Goal: Transaction & Acquisition: Purchase product/service

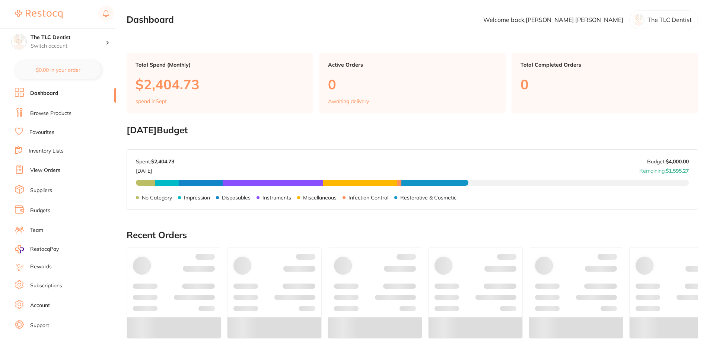
click at [53, 112] on link "Browse Products" at bounding box center [50, 113] width 41 height 7
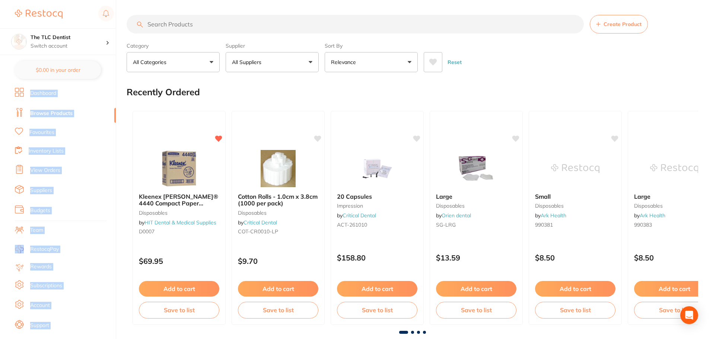
click at [281, 25] on input "search" at bounding box center [355, 24] width 457 height 19
click at [226, 26] on input "search" at bounding box center [355, 24] width 457 height 19
click at [167, 26] on input "search" at bounding box center [355, 24] width 457 height 19
click at [197, 23] on input "search" at bounding box center [355, 24] width 457 height 19
click at [185, 22] on input "search" at bounding box center [355, 24] width 457 height 19
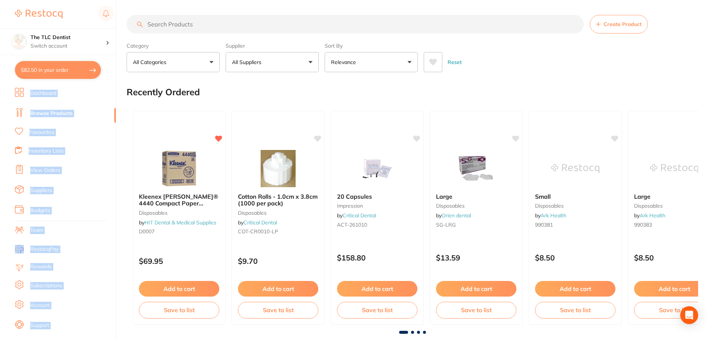
click at [63, 73] on button "$82.50 in your order" at bounding box center [58, 70] width 86 height 18
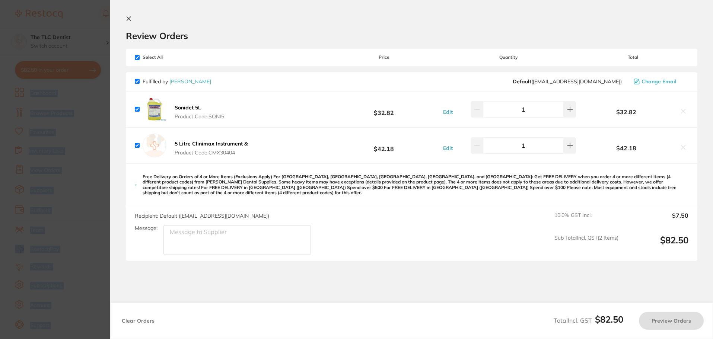
checkbox input "true"
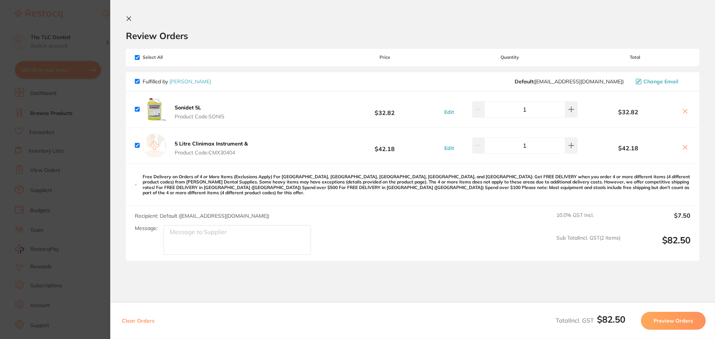
click at [265, 121] on div "Sonidet 5L Product Code: SONI5 $32.82 Edit 1 $32.82" at bounding box center [412, 110] width 573 height 36
drag, startPoint x: 243, startPoint y: 156, endPoint x: 245, endPoint y: 151, distance: 4.8
click at [232, 150] on button "5 Litre Clinimax Instrument & Product Code: CMX30404" at bounding box center [211, 148] width 78 height 16
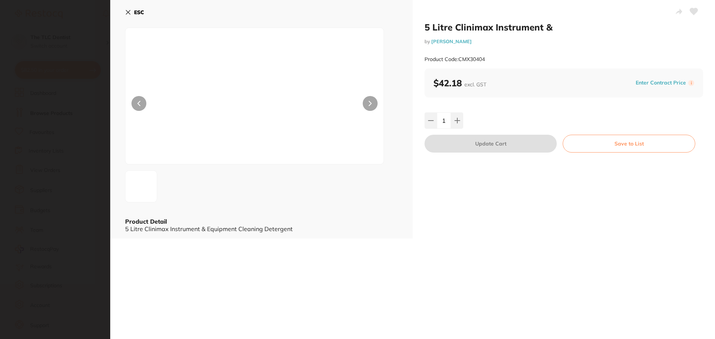
drag, startPoint x: 224, startPoint y: 152, endPoint x: 188, endPoint y: 103, distance: 60.6
click at [211, 141] on img at bounding box center [254, 106] width 155 height 118
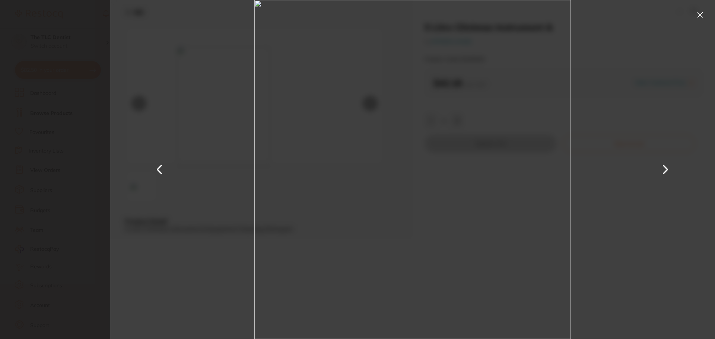
click at [701, 13] on button at bounding box center [700, 15] width 12 height 12
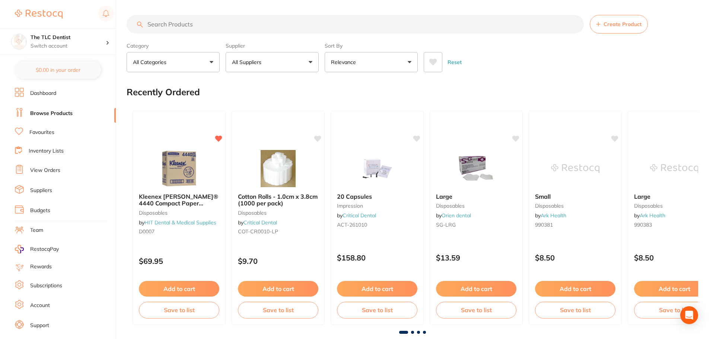
click at [210, 27] on input "search" at bounding box center [355, 24] width 457 height 19
click at [373, 24] on input "search" at bounding box center [355, 24] width 457 height 19
click at [425, 24] on input "search" at bounding box center [355, 24] width 457 height 19
drag, startPoint x: 490, startPoint y: 48, endPoint x: 442, endPoint y: 93, distance: 65.6
click at [483, 53] on div "Category All Categories All Categories 3D Printing anaesthetic articulating bur…" at bounding box center [412, 55] width 571 height 33
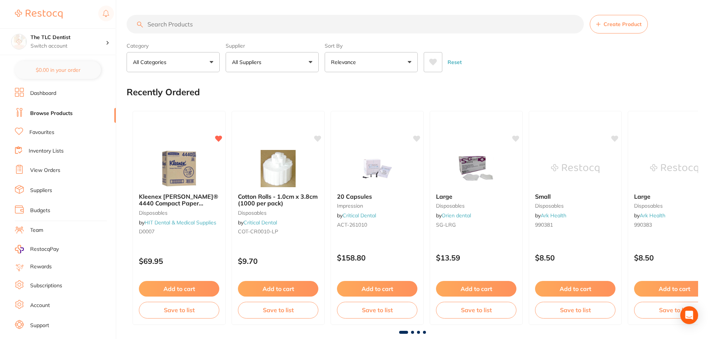
click at [592, 72] on div "Reset" at bounding box center [558, 59] width 268 height 26
click at [35, 135] on link "Favourites" at bounding box center [41, 132] width 25 height 7
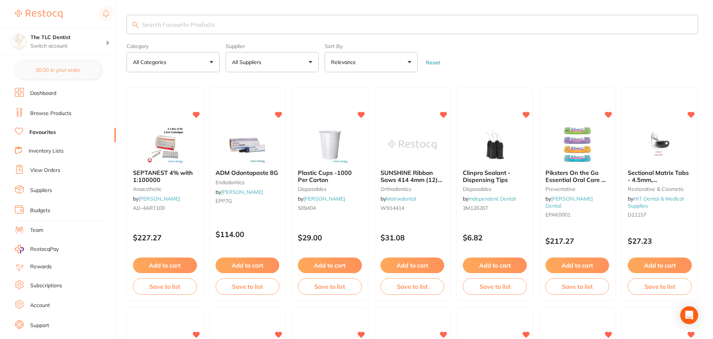
drag, startPoint x: 461, startPoint y: 32, endPoint x: 576, endPoint y: 40, distance: 115.7
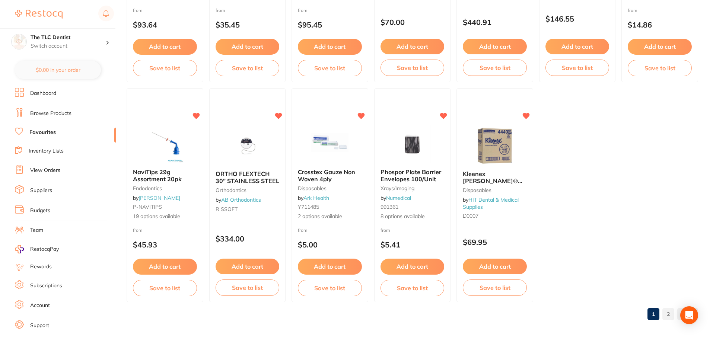
scroll to position [1541, 0]
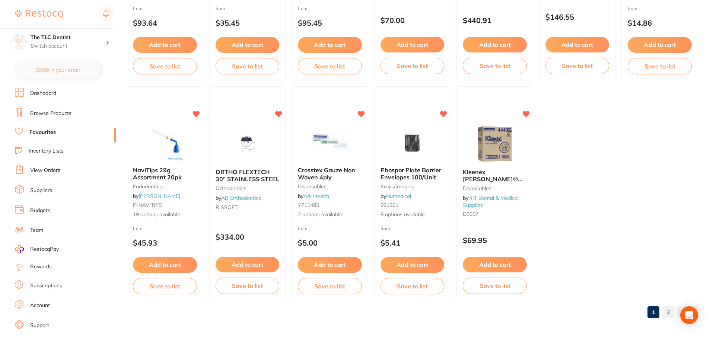
click at [673, 311] on link "2" at bounding box center [668, 312] width 12 height 15
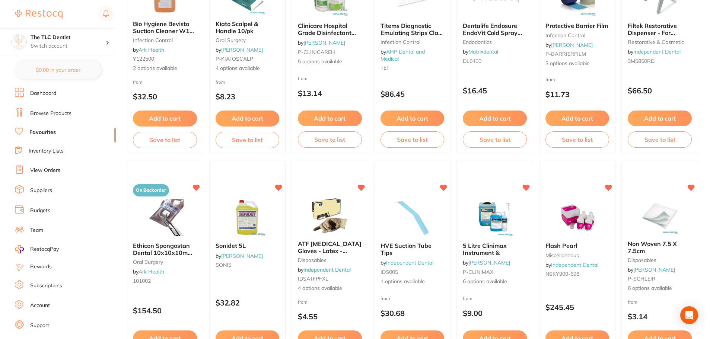
scroll to position [1015, 0]
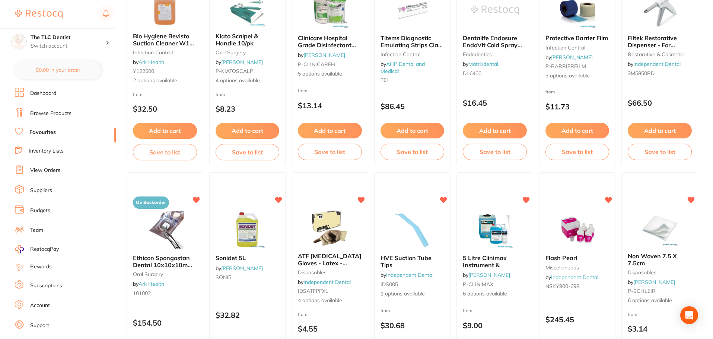
drag, startPoint x: 265, startPoint y: 255, endPoint x: 336, endPoint y: 245, distance: 71.8
click at [265, 255] on b "Sonidet 5L" at bounding box center [248, 258] width 64 height 7
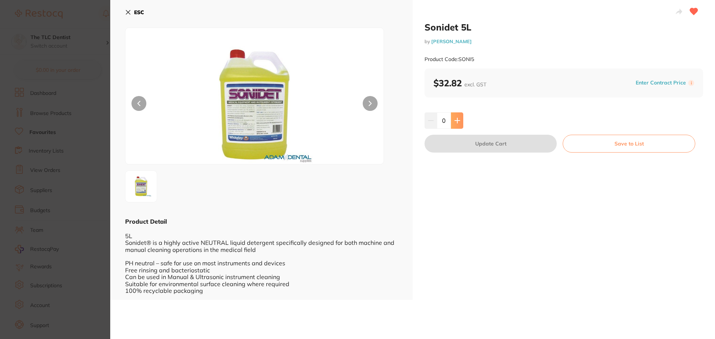
click at [459, 121] on button at bounding box center [457, 120] width 12 height 16
type input "1"
click at [475, 139] on button "Update Cart" at bounding box center [490, 144] width 132 height 18
checkbox input "false"
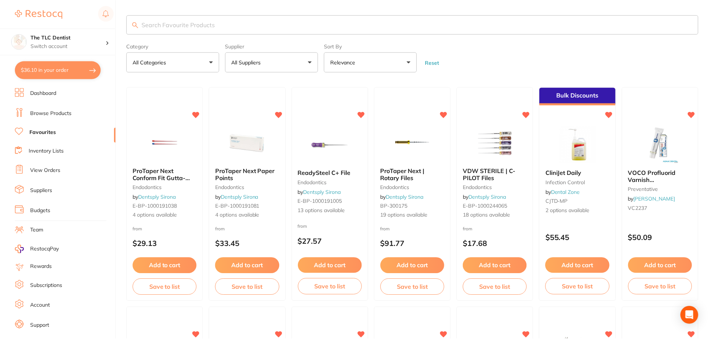
scroll to position [1015, 0]
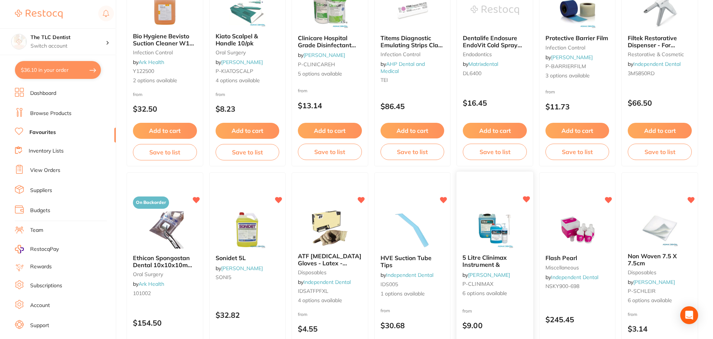
click at [503, 234] on img at bounding box center [494, 230] width 49 height 38
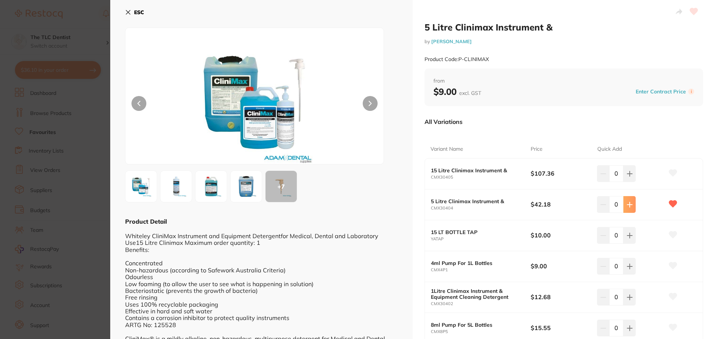
click at [627, 204] on icon at bounding box center [629, 204] width 5 height 5
type input "1"
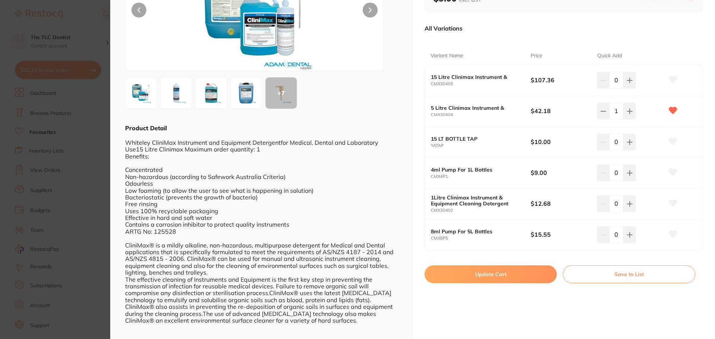
scroll to position [103, 0]
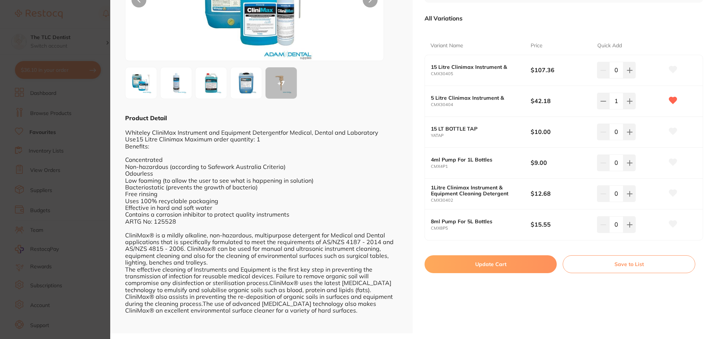
click at [524, 260] on button "Update Cart" at bounding box center [490, 264] width 132 height 18
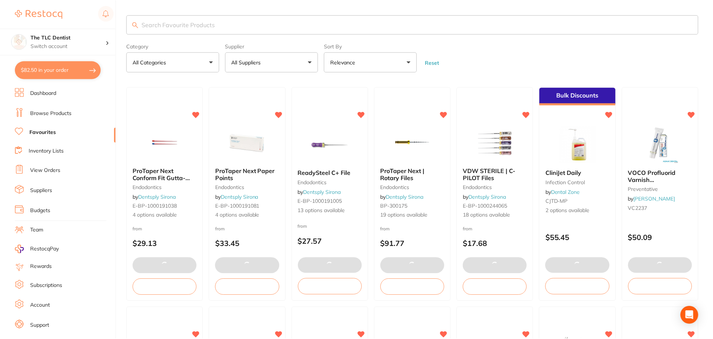
scroll to position [1015, 0]
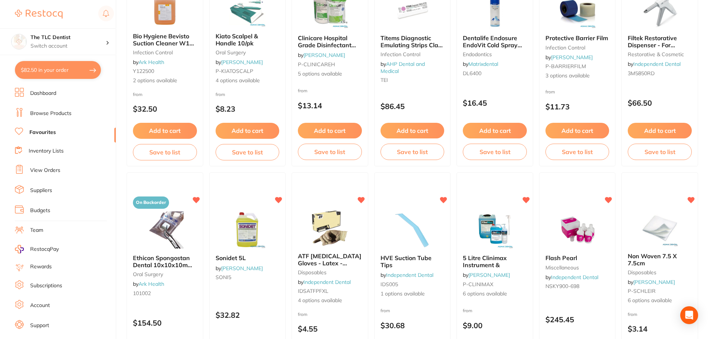
click at [29, 68] on button "$82.50 in your order" at bounding box center [58, 70] width 86 height 18
checkbox input "true"
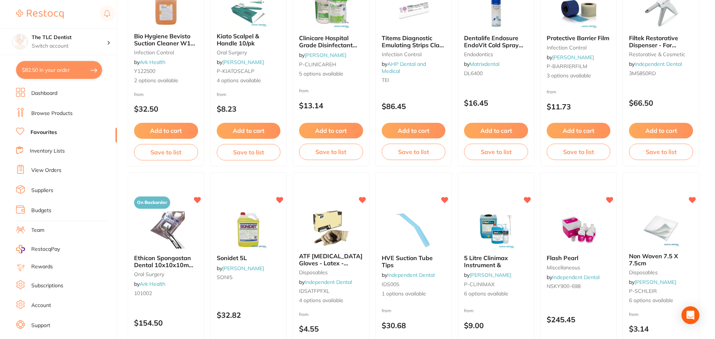
scroll to position [0, 0]
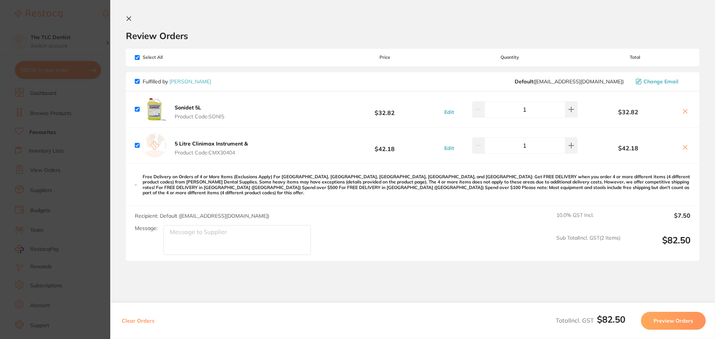
click at [677, 321] on button "Preview Orders" at bounding box center [673, 321] width 65 height 18
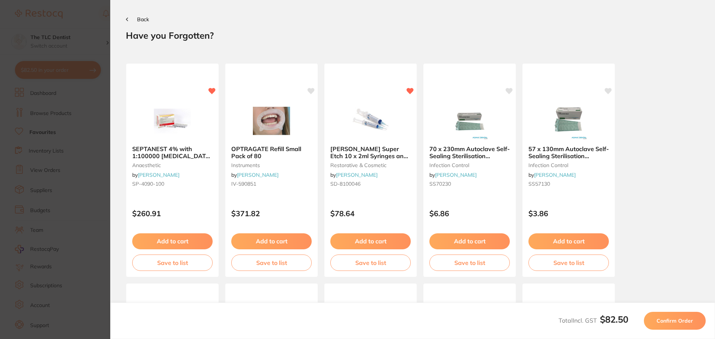
click at [132, 16] on div "Back" at bounding box center [412, 19] width 573 height 7
click at [125, 19] on section "Back Your orders are being processed and we will notify you once we have placed…" at bounding box center [412, 169] width 605 height 339
click at [129, 19] on button "Back" at bounding box center [137, 19] width 23 height 6
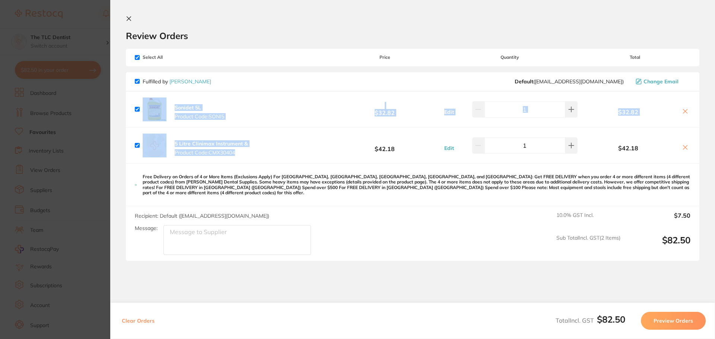
drag, startPoint x: 237, startPoint y: 160, endPoint x: 145, endPoint y: 108, distance: 105.9
click at [145, 108] on ul "Sonidet 5L Product Code: SONI5 $32.82 Edit 1 $32.82 5 Litre Clinimax Instrument…" at bounding box center [412, 128] width 573 height 72
copy ul "Sonidet 5L Product Code: SONI5 $32.82 Edit $32.82 5 Litre Clinimax Instrument &…"
